Goal: Information Seeking & Learning: Understand process/instructions

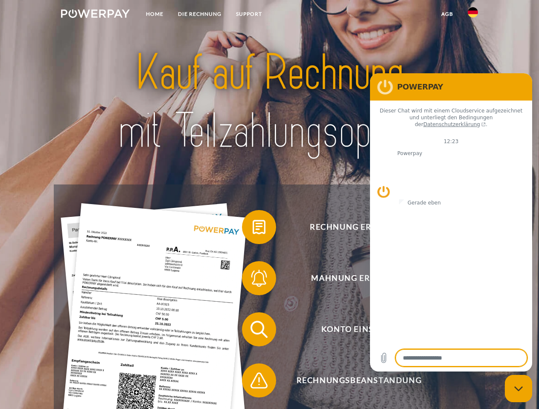
click at [95, 15] on img at bounding box center [95, 13] width 69 height 9
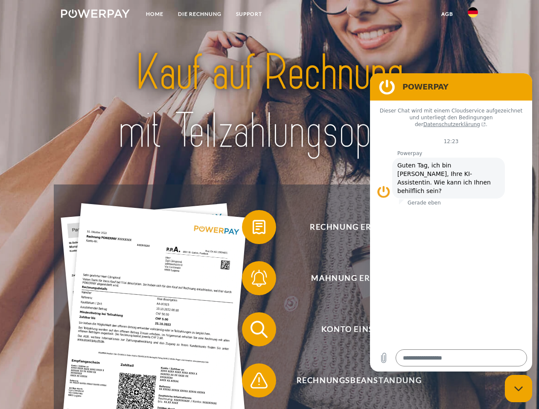
click at [473, 15] on img at bounding box center [472, 12] width 10 height 10
click at [447, 14] on link "agb" at bounding box center [447, 13] width 26 height 15
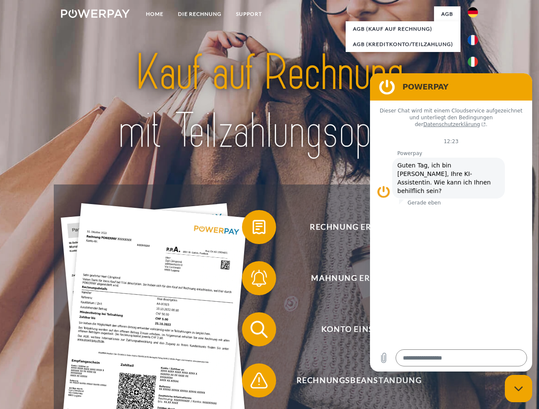
click at [252, 229] on span at bounding box center [246, 227] width 43 height 43
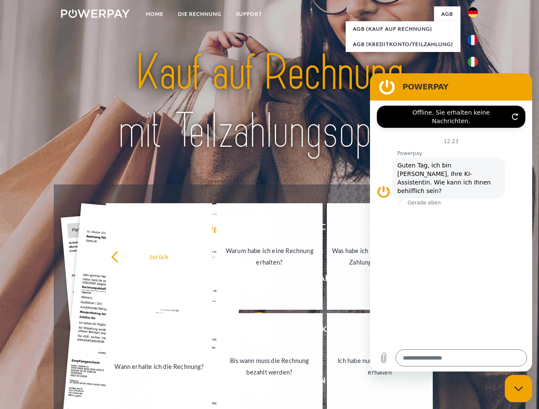
click at [252, 280] on div "zurück Warum habe ich eine Rechnung erhalten? Was habe ich noch offen, ist mein…" at bounding box center [269, 312] width 345 height 220
click at [252, 331] on link "Bis wann muss die Rechnung bezahlt werden?" at bounding box center [269, 366] width 106 height 107
click at [252, 383] on span at bounding box center [246, 381] width 43 height 43
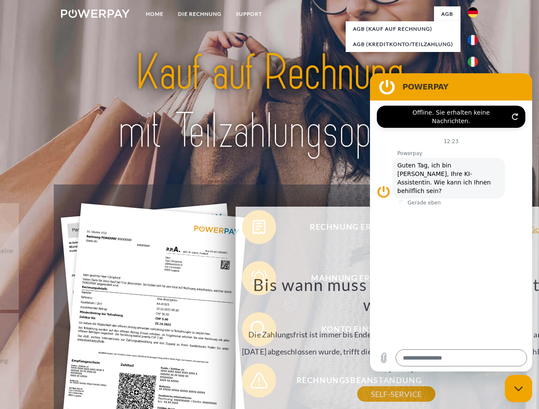
click at [518, 389] on icon "Messaging-Fenster schließen" at bounding box center [518, 389] width 9 height 6
type textarea "*"
